Goal: Information Seeking & Learning: Compare options

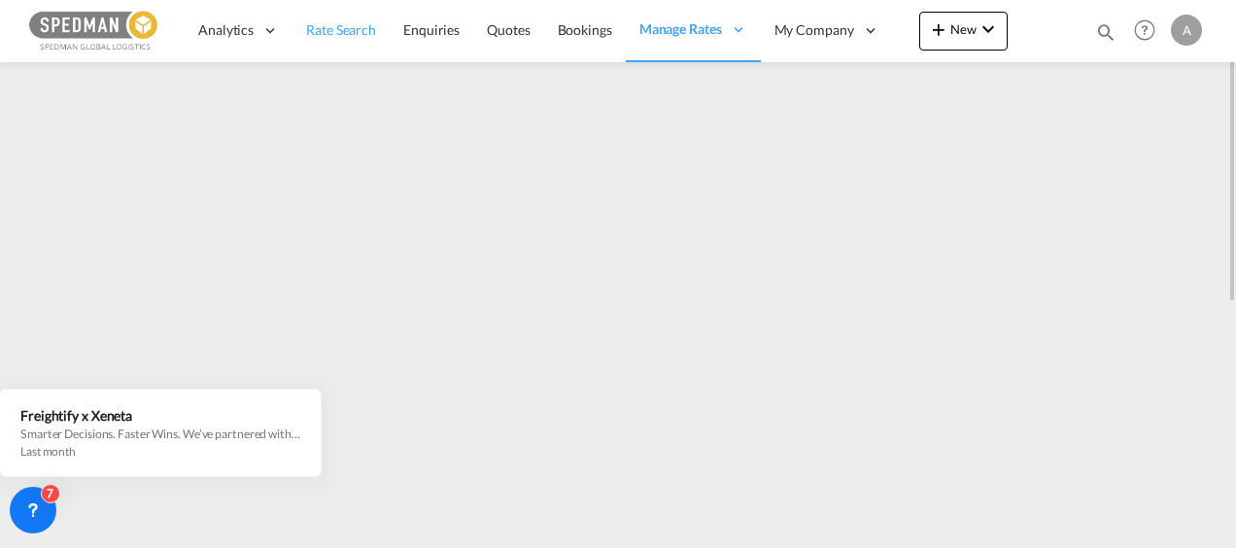
click at [361, 26] on span "Rate Search" at bounding box center [341, 29] width 70 height 17
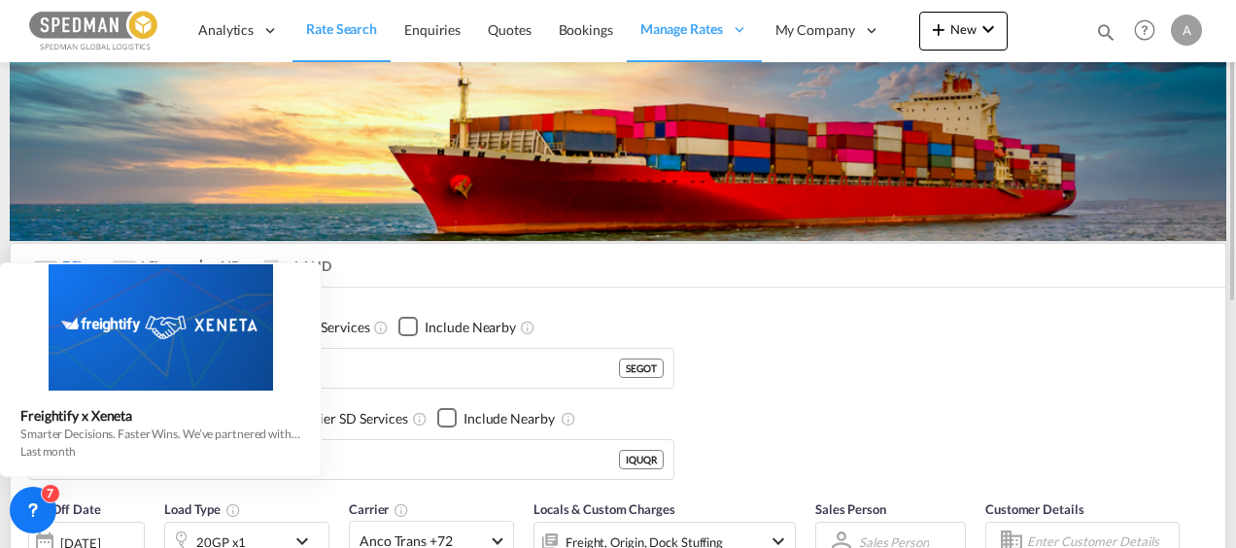
type input "[GEOGRAPHIC_DATA] ([GEOGRAPHIC_DATA]), [GEOGRAPHIC_DATA]"
type input "[GEOGRAPHIC_DATA], [GEOGRAPHIC_DATA]"
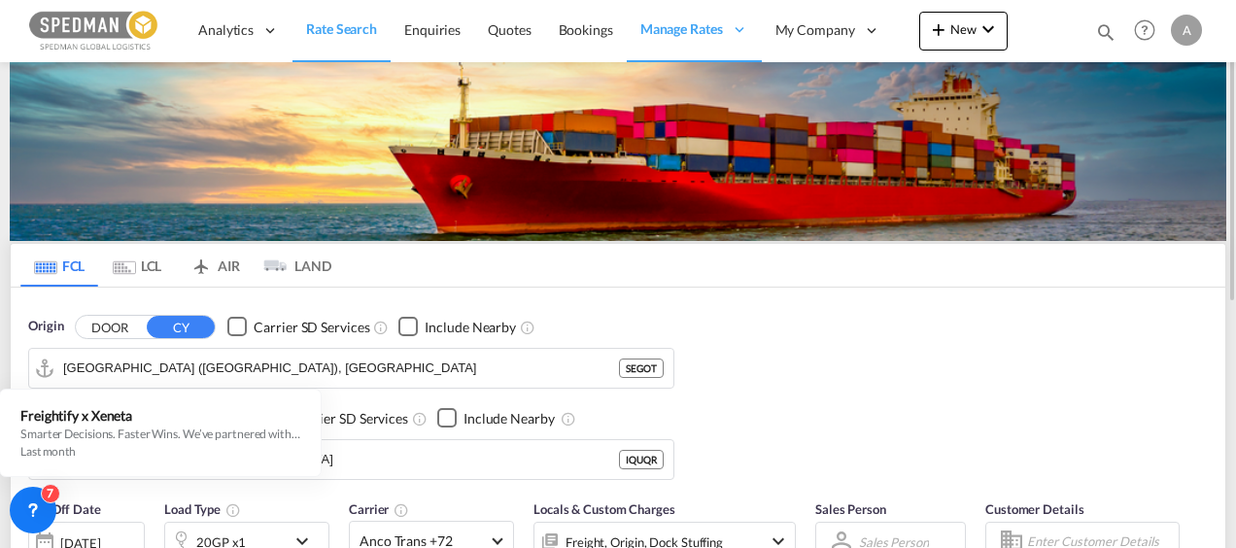
click at [830, 365] on div "Origin DOOR CY Carrier SD Services Include Nearby [GEOGRAPHIC_DATA] ([GEOGRAPHI…" at bounding box center [618, 389] width 1214 height 202
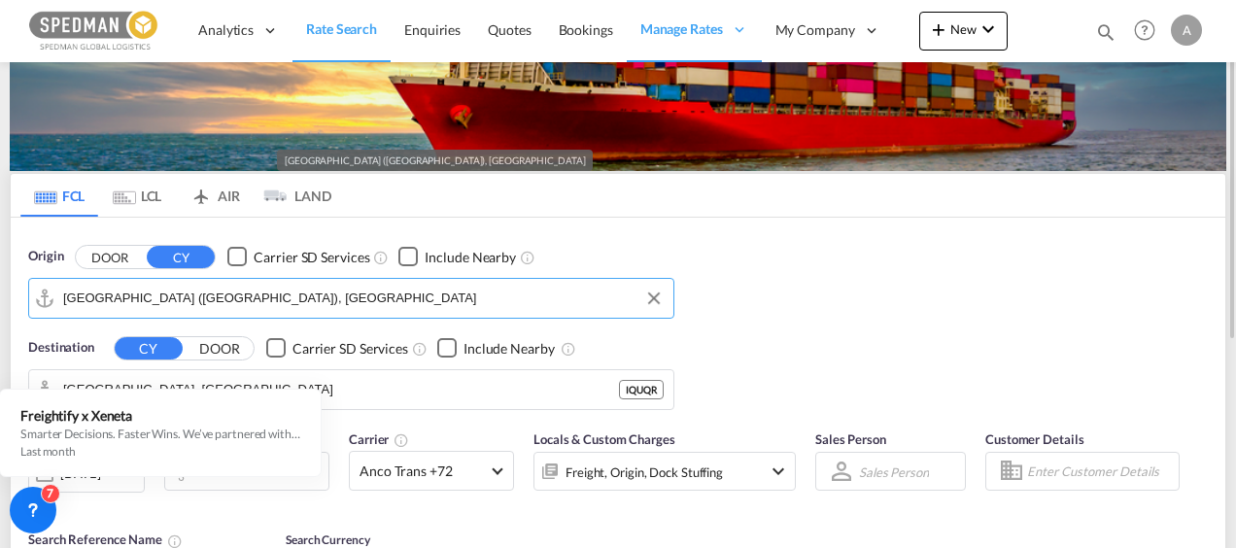
click at [492, 289] on input "[GEOGRAPHIC_DATA] ([GEOGRAPHIC_DATA]), [GEOGRAPHIC_DATA]" at bounding box center [363, 298] width 600 height 29
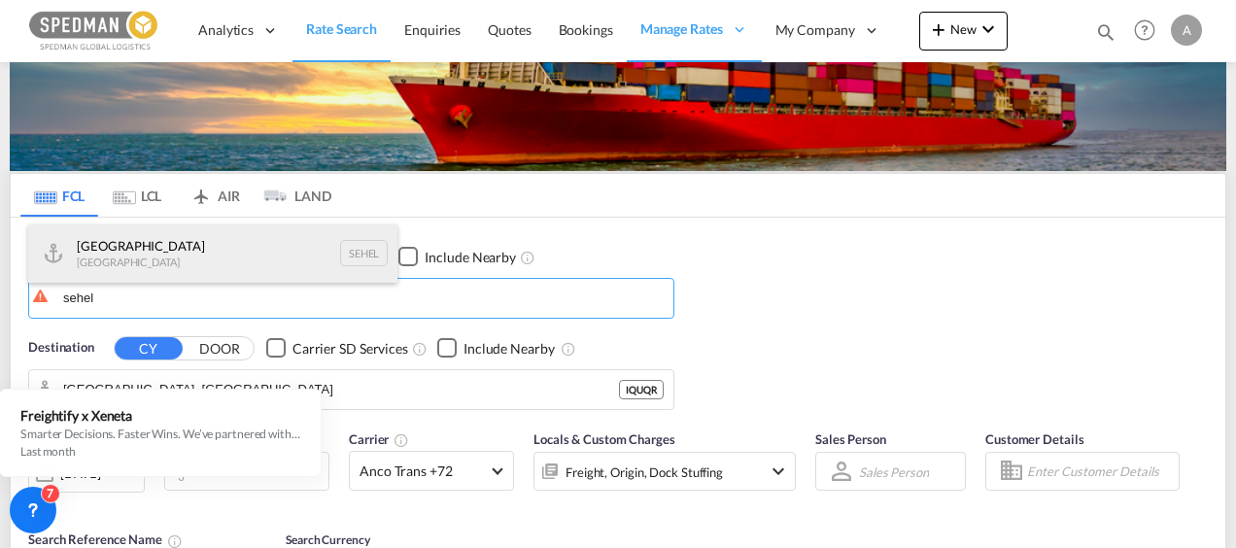
click at [134, 252] on div "Helsingborg [GEOGRAPHIC_DATA] SEHEL" at bounding box center [212, 253] width 369 height 58
type input "[GEOGRAPHIC_DATA], [GEOGRAPHIC_DATA]"
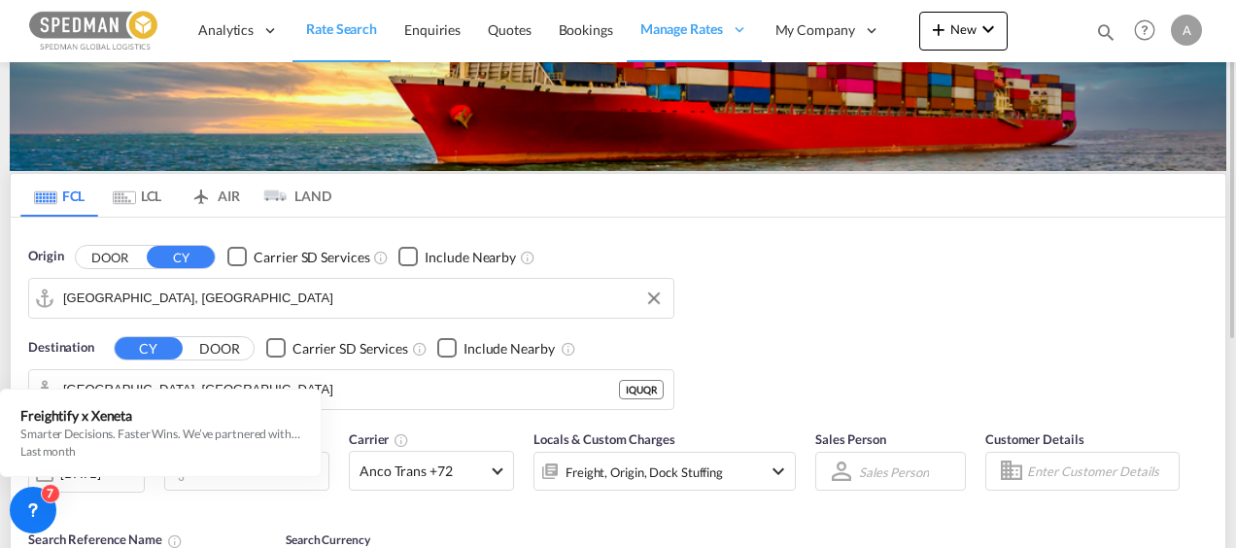
click at [847, 293] on div "Origin DOOR CY Carrier SD Services Include Nearby [GEOGRAPHIC_DATA], SEHEL Dest…" at bounding box center [618, 319] width 1214 height 202
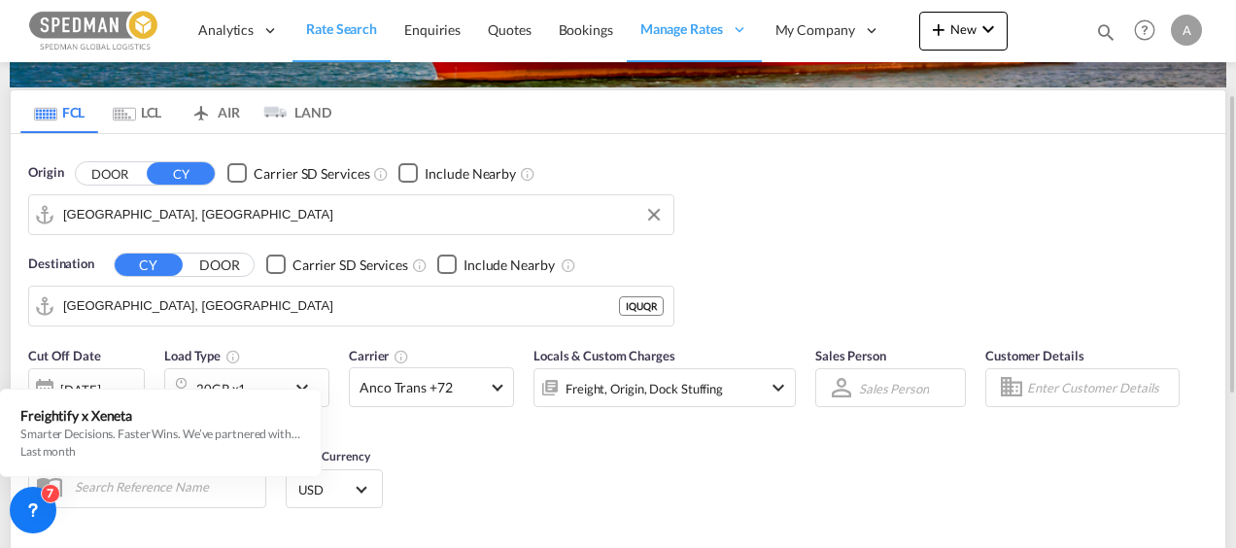
scroll to position [159, 0]
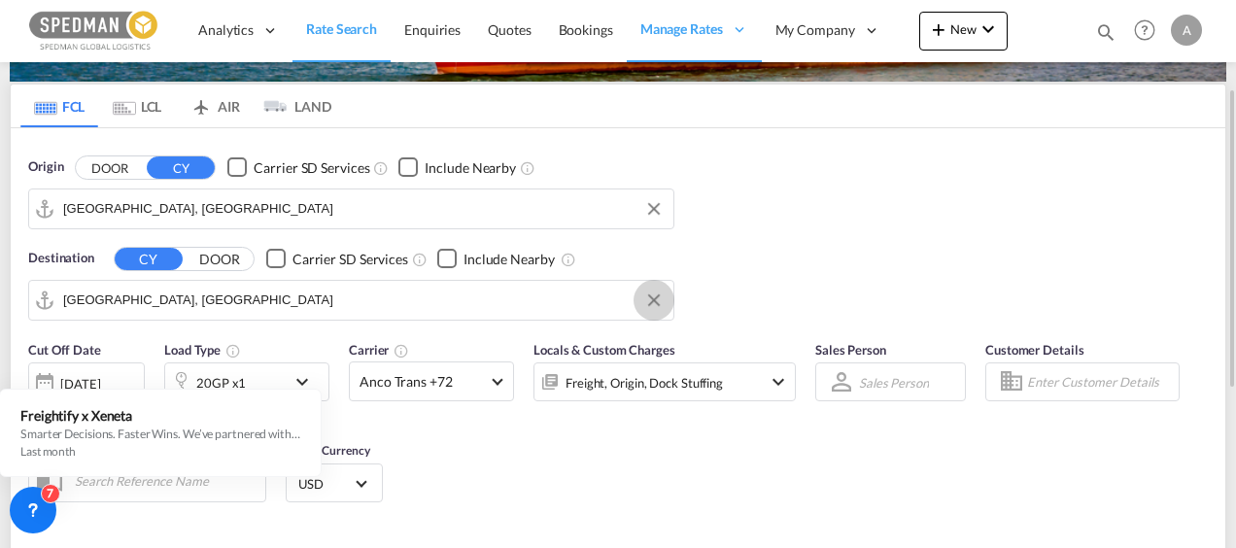
click at [651, 294] on button "Clear Input" at bounding box center [653, 300] width 29 height 29
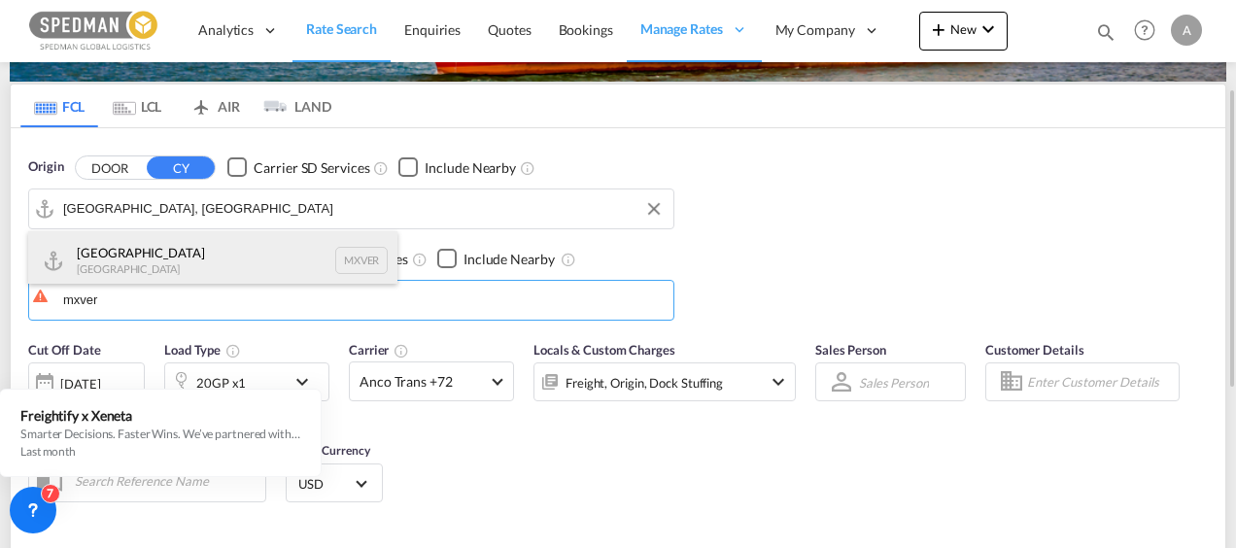
click at [182, 250] on div "[GEOGRAPHIC_DATA] [GEOGRAPHIC_DATA] MXVER" at bounding box center [212, 260] width 369 height 58
type input "[GEOGRAPHIC_DATA], MXVER"
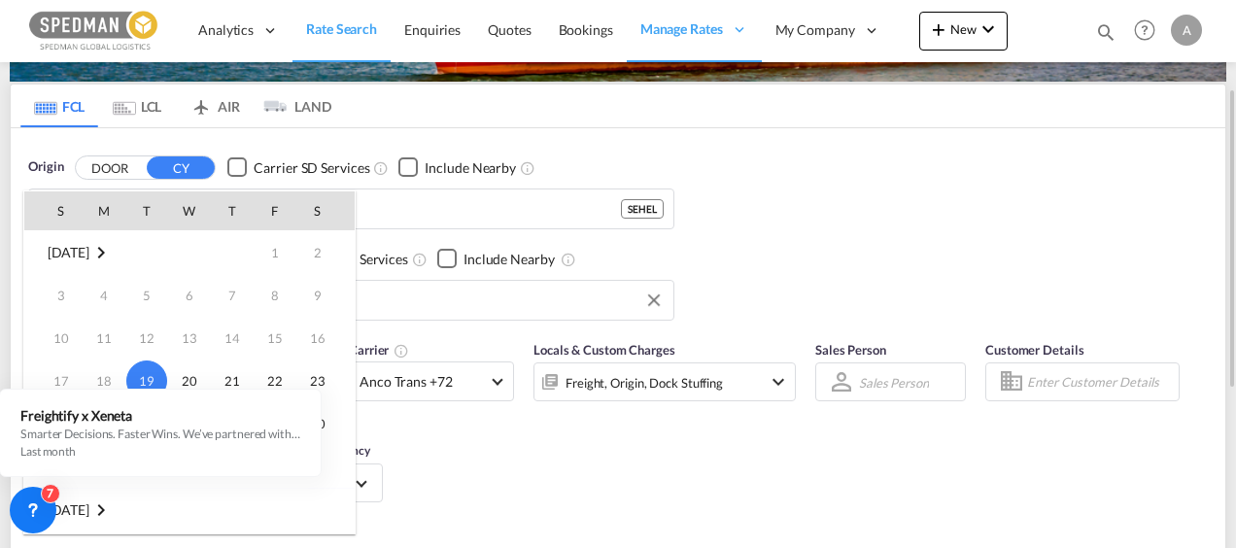
click at [847, 247] on div at bounding box center [618, 274] width 1236 height 548
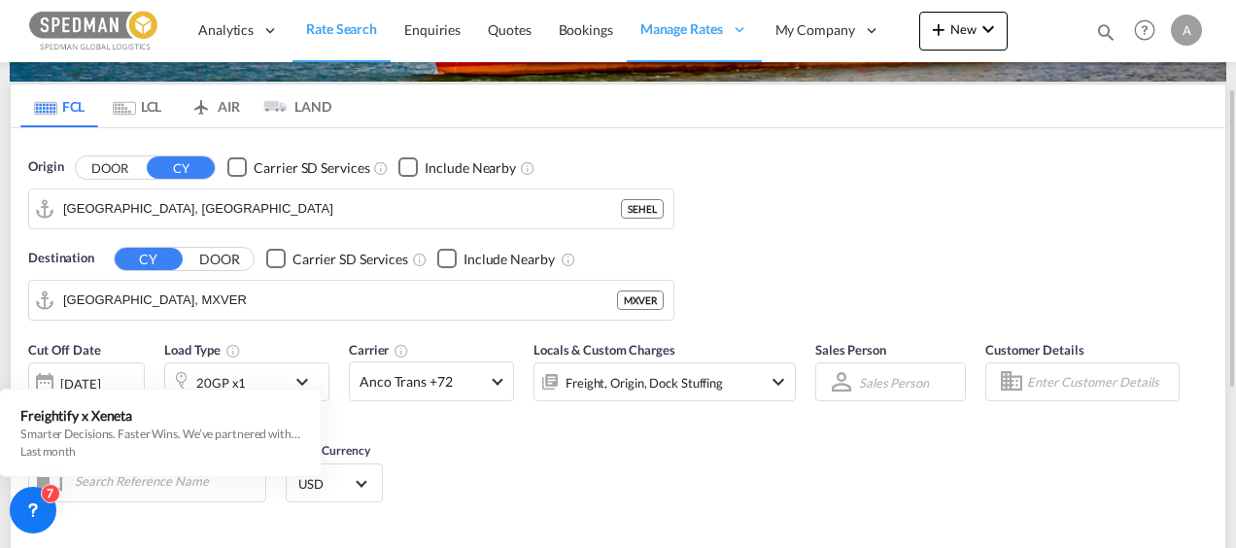
click at [311, 363] on div "20GP x1" at bounding box center [246, 381] width 165 height 39
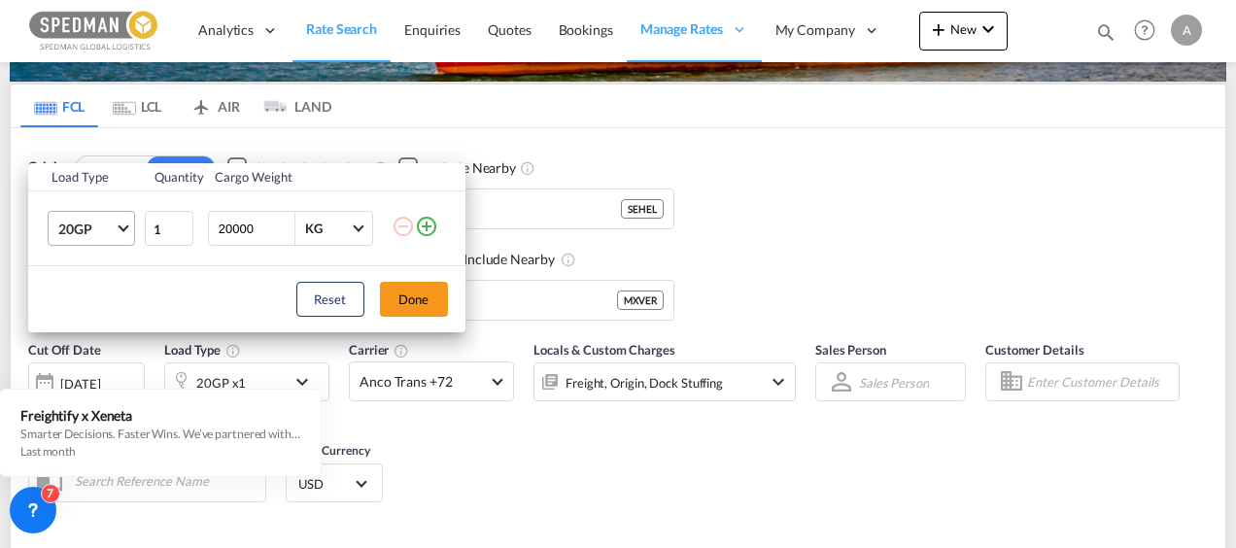
click at [115, 221] on md-select-value "20GP" at bounding box center [95, 228] width 78 height 33
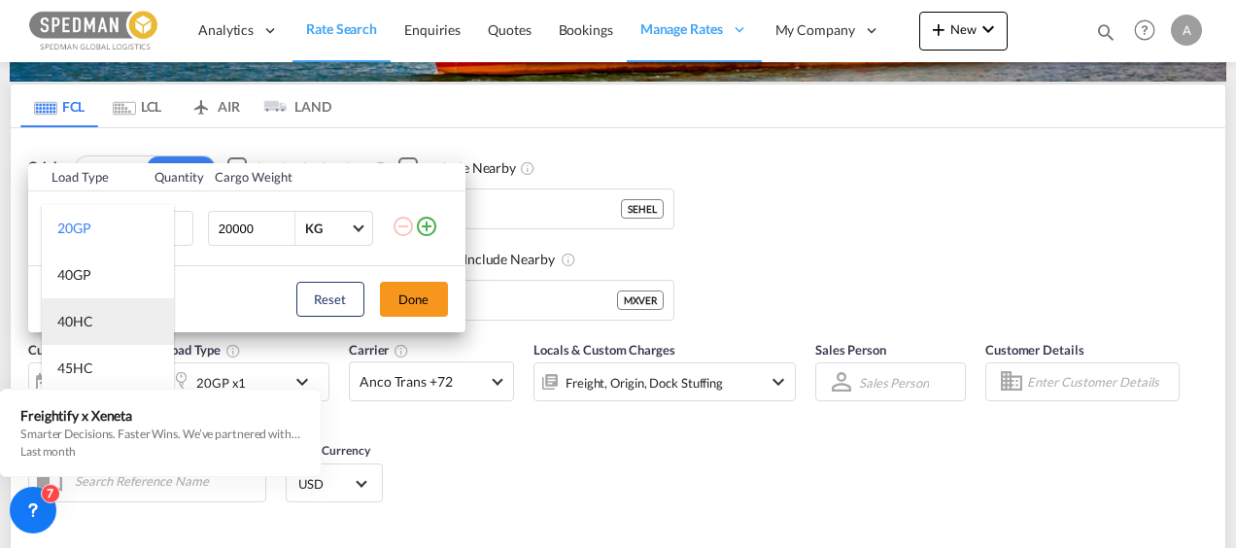
click at [102, 315] on md-option "40HC" at bounding box center [108, 321] width 132 height 47
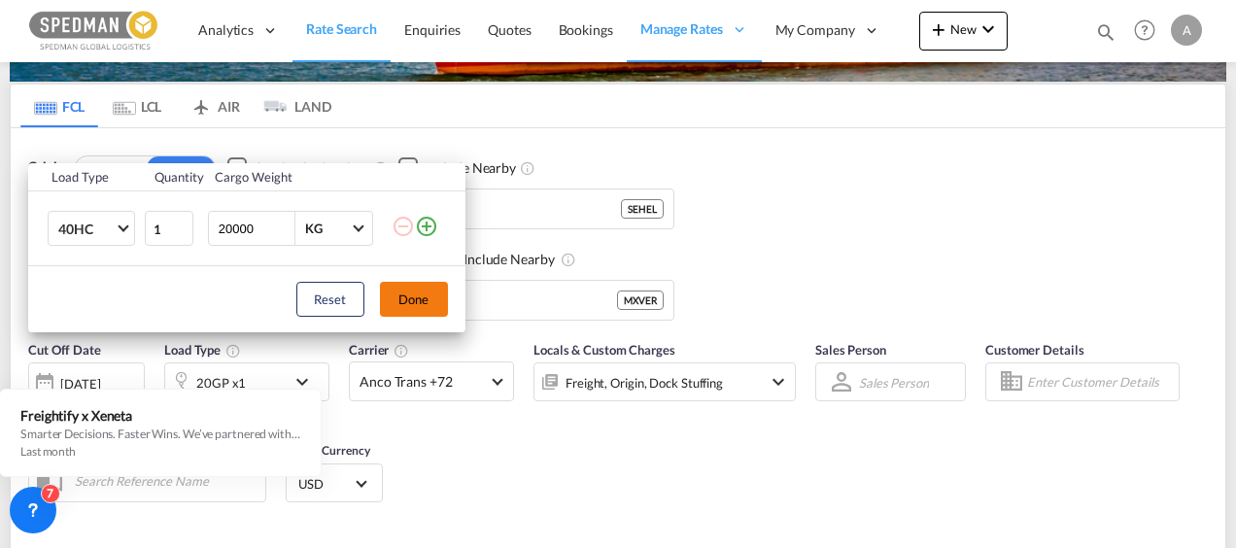
click at [406, 284] on button "Done" at bounding box center [414, 299] width 68 height 35
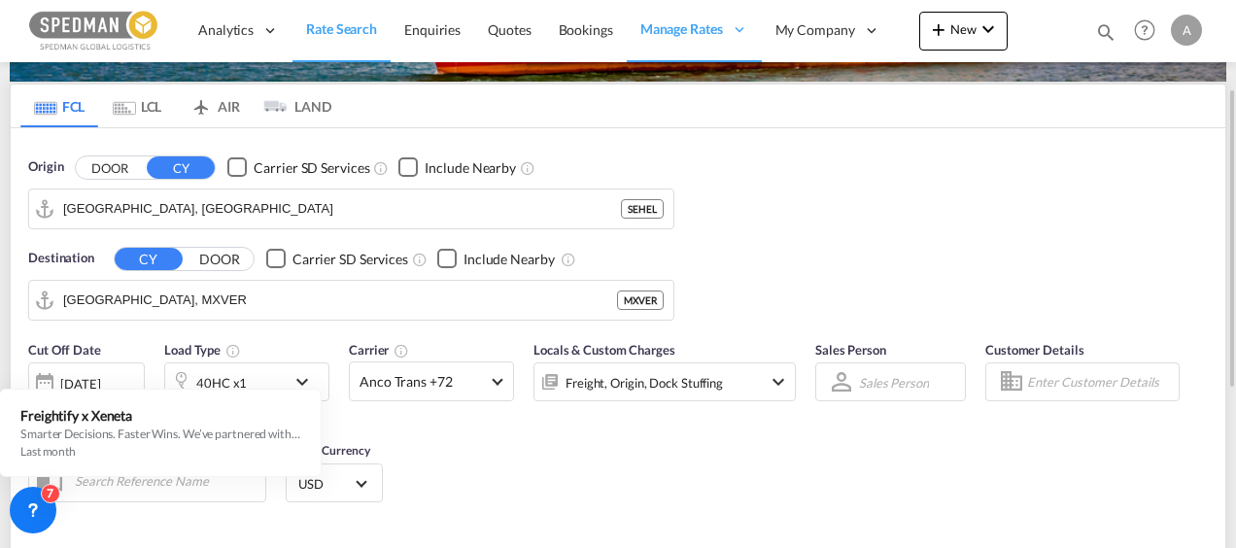
click at [840, 262] on div "Origin DOOR CY Carrier SD Services Include Nearby [GEOGRAPHIC_DATA], [GEOGRAPHI…" at bounding box center [618, 229] width 1214 height 202
click at [473, 393] on md-select-value "Anco Trans +72" at bounding box center [431, 381] width 163 height 38
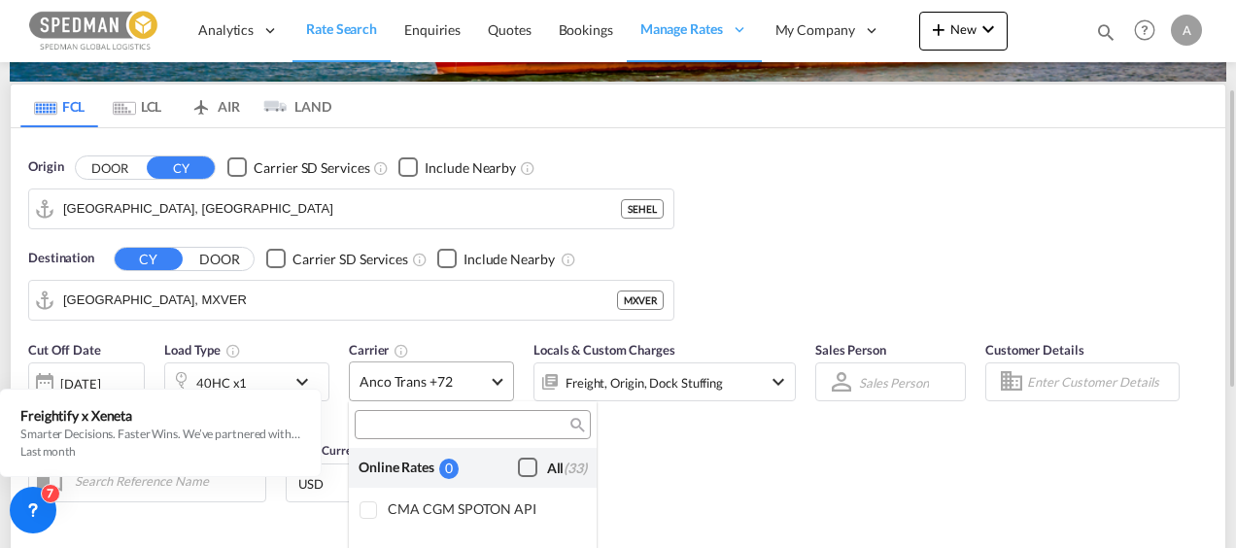
scroll to position [1666, 0]
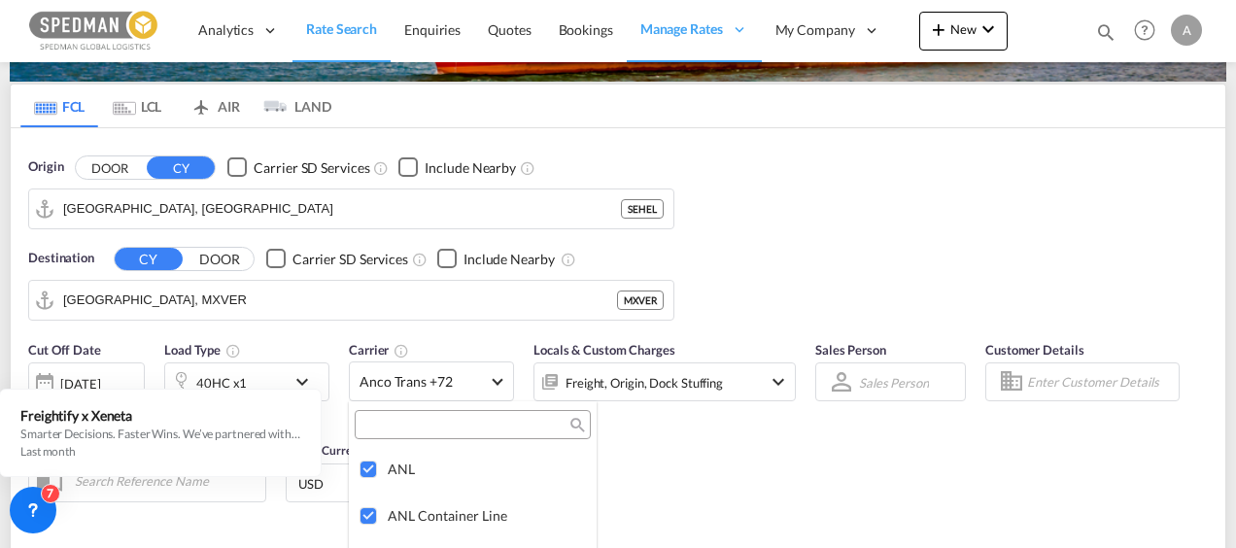
click at [806, 270] on md-backdrop at bounding box center [618, 274] width 1236 height 548
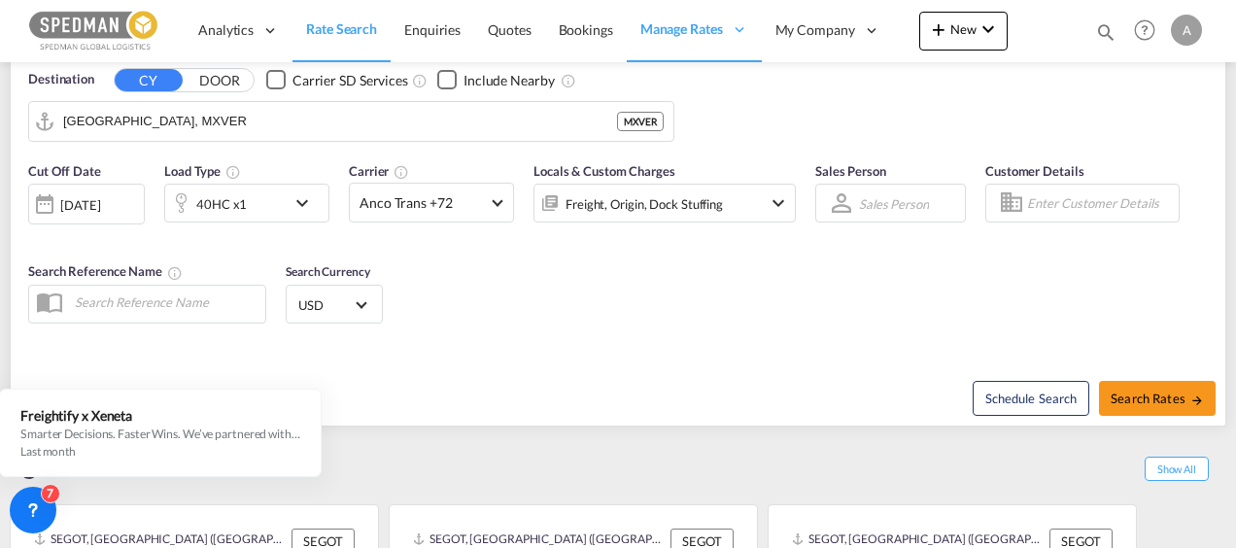
click at [806, 270] on div "Cut Off Date [DATE] [DATE] Load Type 40HC x1 Carrier Anco Trans +72 Locals & Cu…" at bounding box center [618, 246] width 1214 height 189
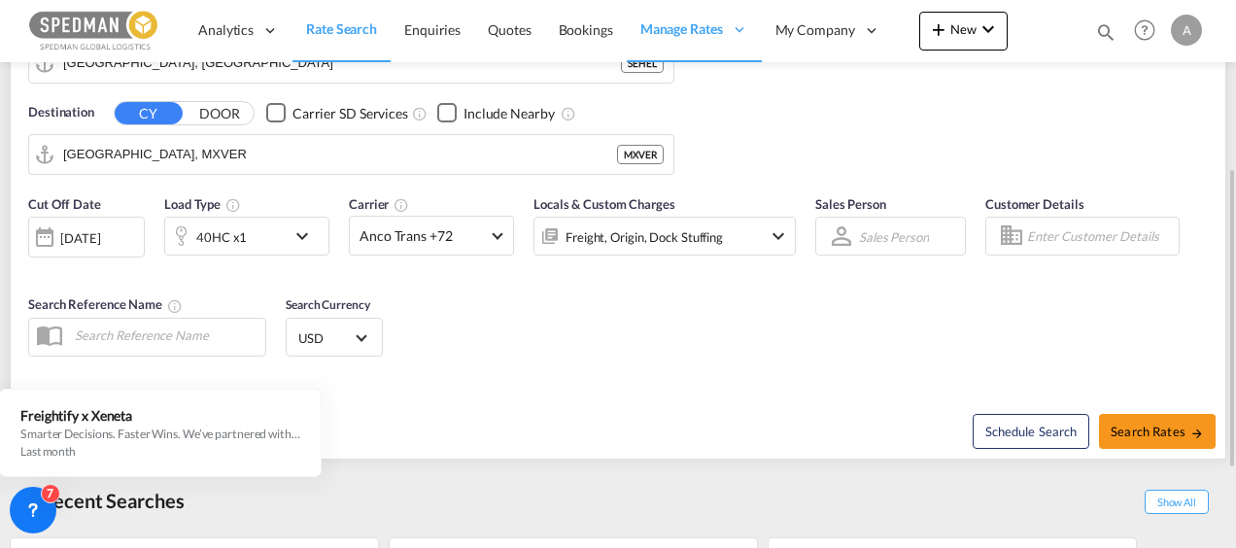
click at [707, 328] on div "Cut Off Date [DATE] [DATE] Load Type 40HC x1 Carrier Anco Trans +72 Locals & Cu…" at bounding box center [618, 279] width 1214 height 189
click at [1140, 420] on button "Search Rates" at bounding box center [1157, 431] width 117 height 35
type input "SEHEL to MXVER / [DATE]"
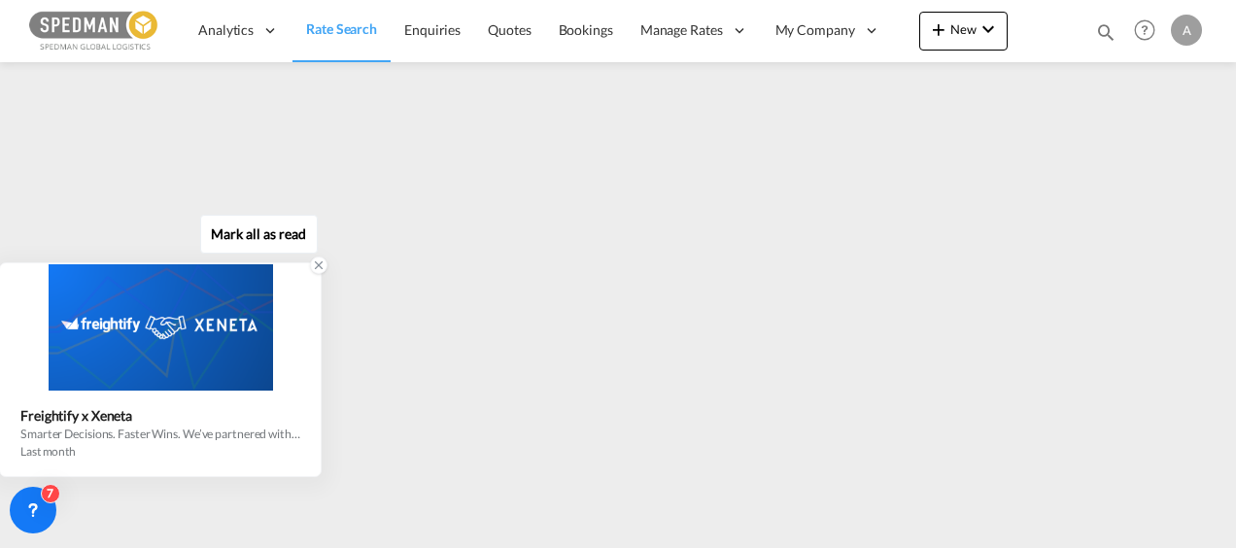
click at [315, 264] on icon at bounding box center [319, 265] width 14 height 14
